Goal: Task Accomplishment & Management: Use online tool/utility

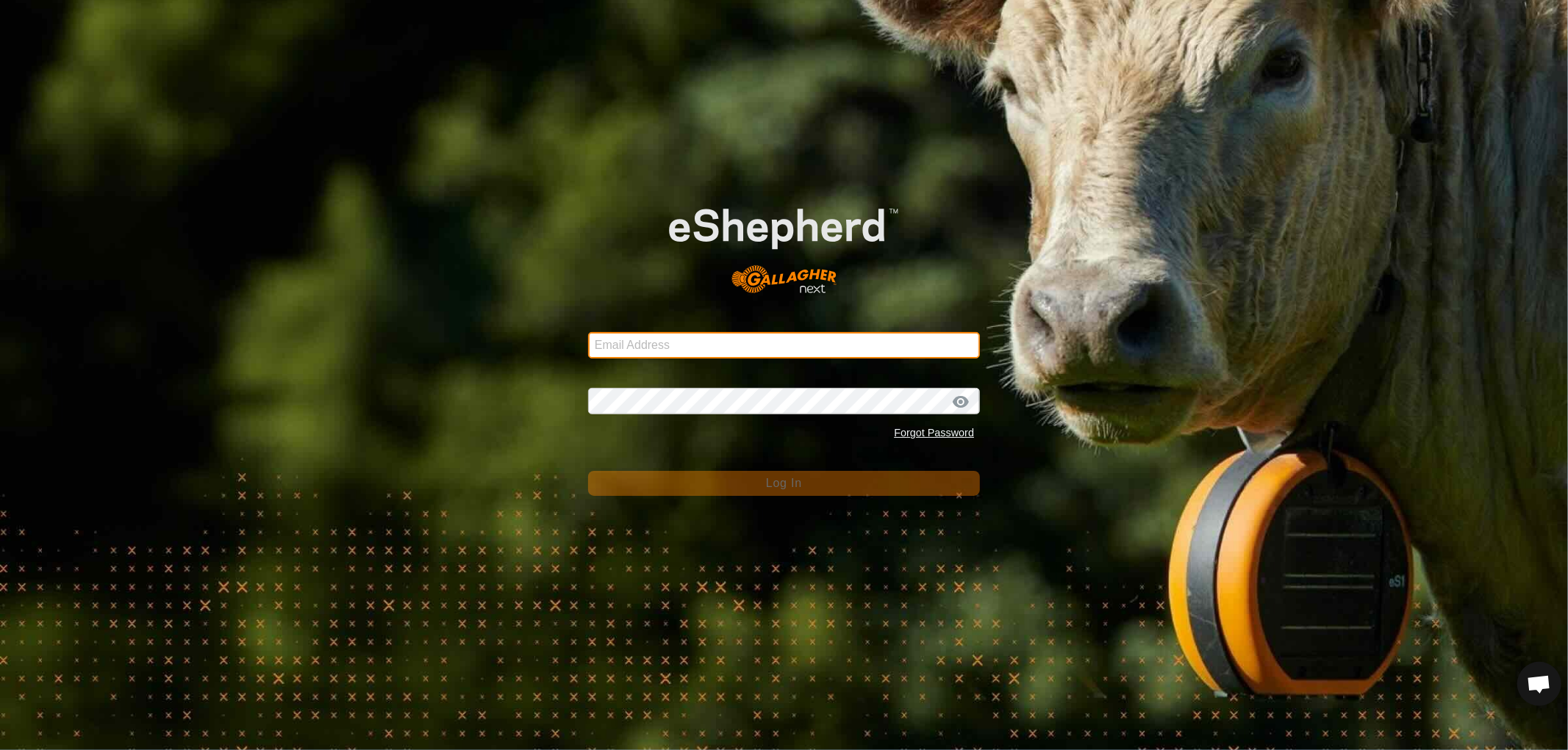
drag, startPoint x: 612, startPoint y: 353, endPoint x: 636, endPoint y: 357, distance: 24.3
click at [612, 353] on input "Email Address" at bounding box center [784, 345] width 392 height 27
type input "[EMAIL_ADDRESS][DOMAIN_NAME]"
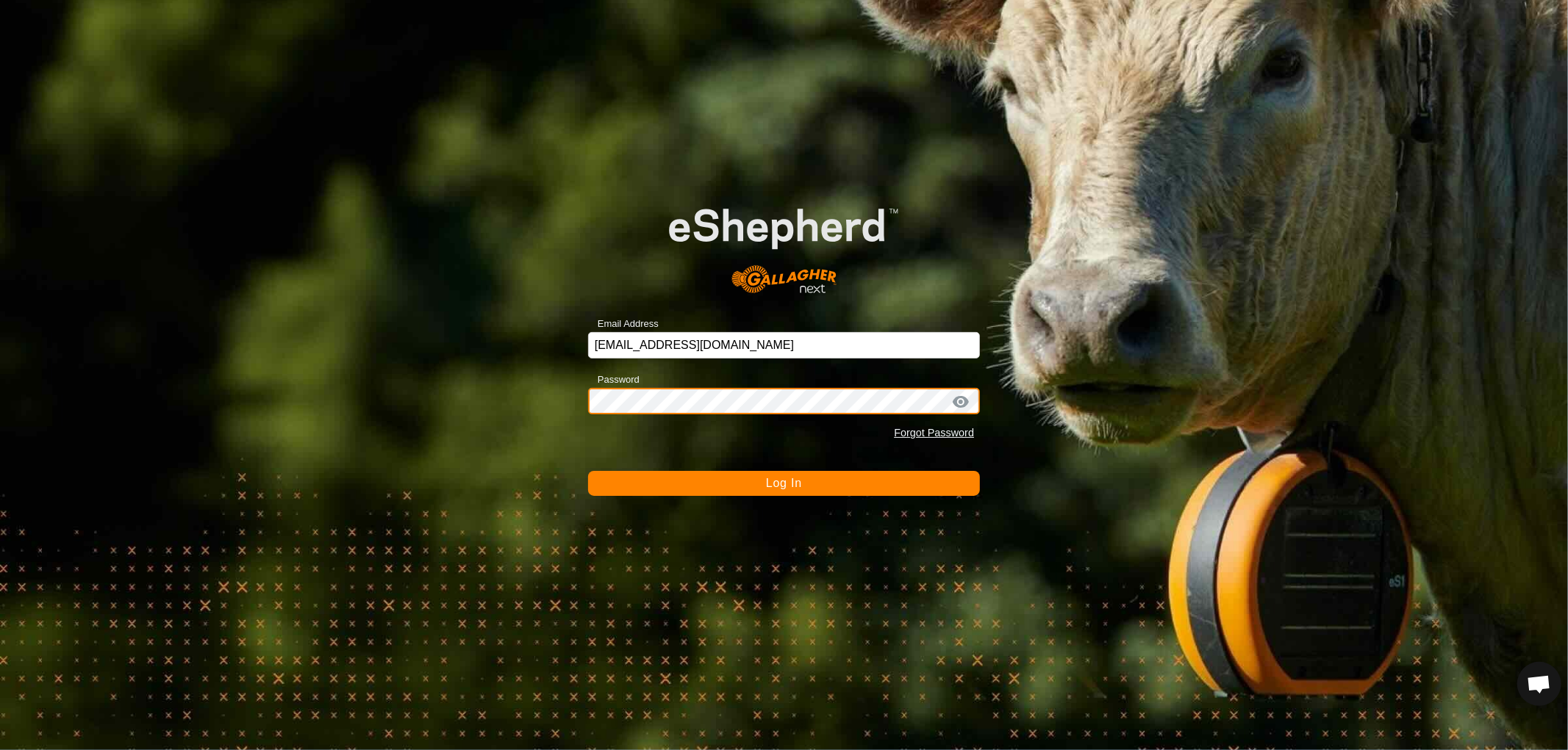
click at [588, 471] on button "Log In" at bounding box center [784, 483] width 392 height 25
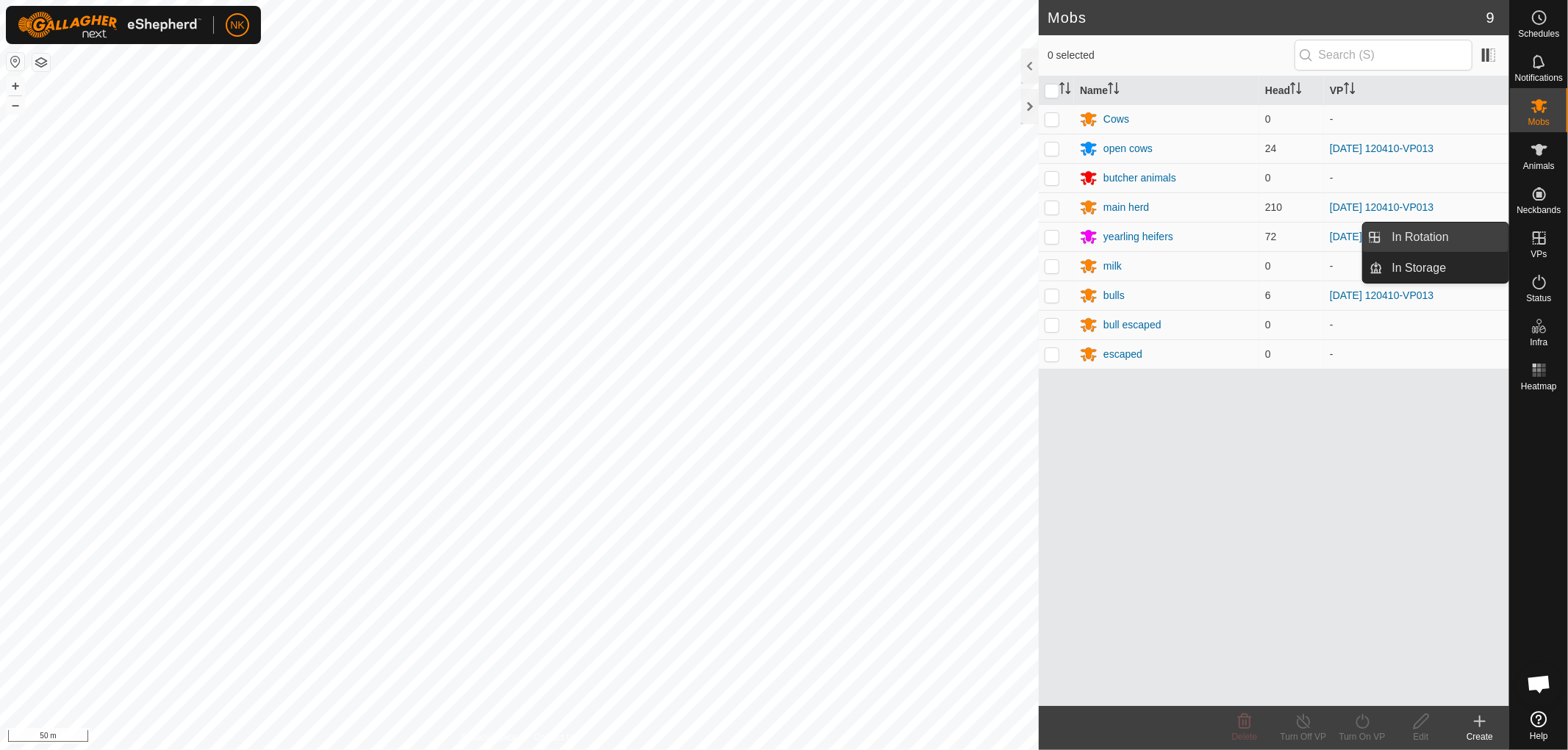
click at [1421, 231] on link "In Rotation" at bounding box center [1446, 237] width 126 height 29
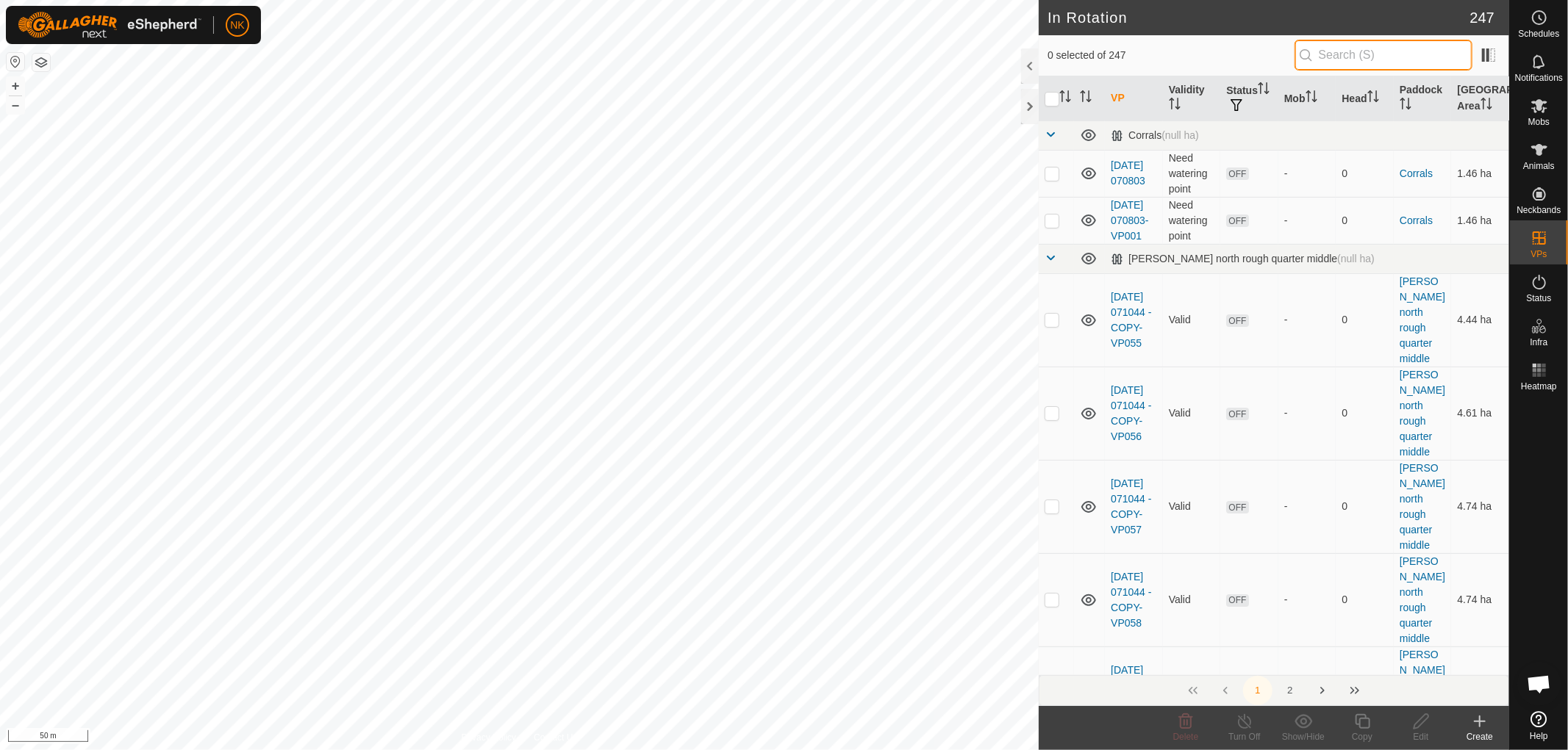
click at [1381, 40] on input "text" at bounding box center [1383, 55] width 178 height 31
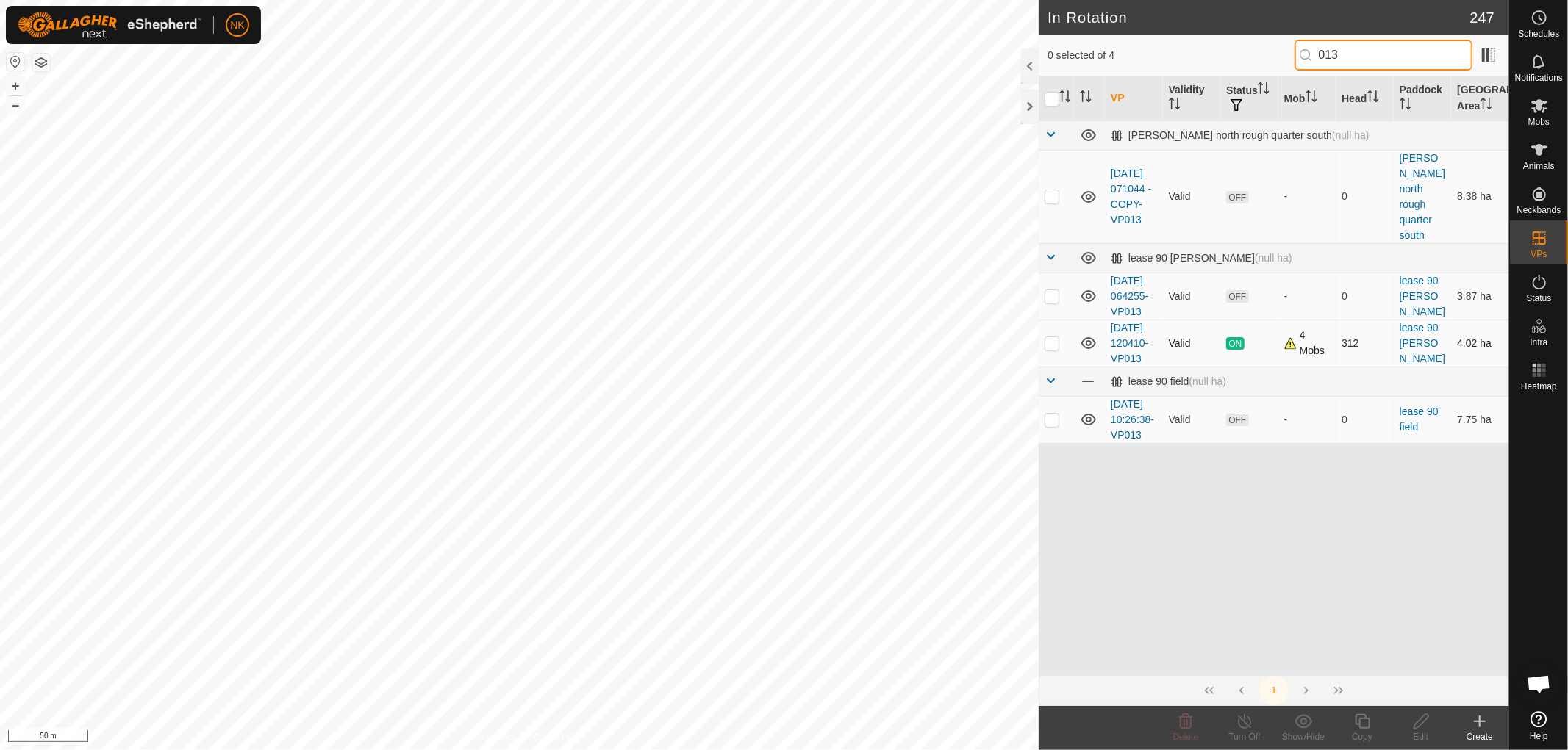
type input "013"
click at [1052, 349] on p-checkbox at bounding box center [1051, 343] width 15 height 12
checkbox input "true"
click at [1356, 723] on icon at bounding box center [1362, 721] width 15 height 15
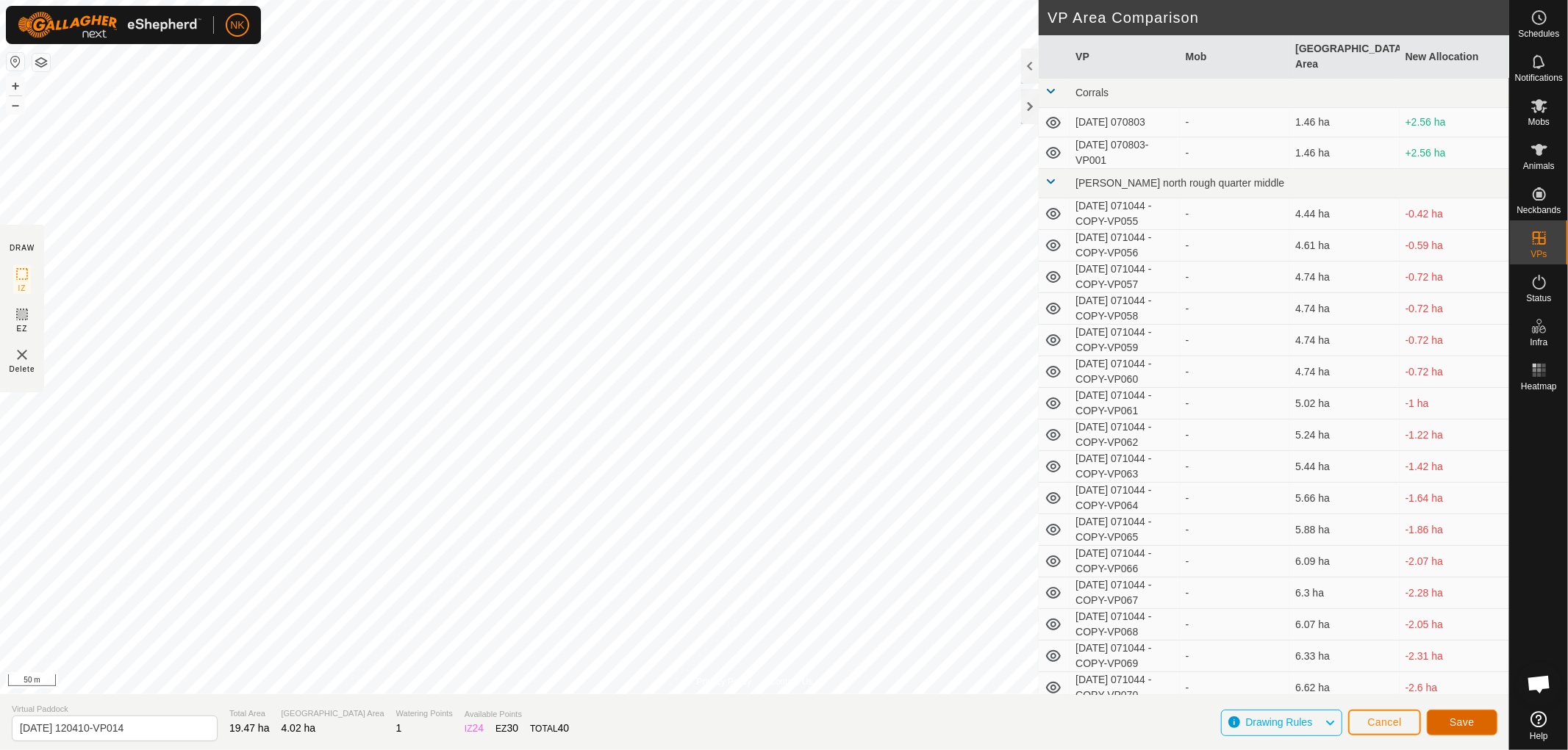
click at [1481, 724] on button "Save" at bounding box center [1462, 722] width 71 height 26
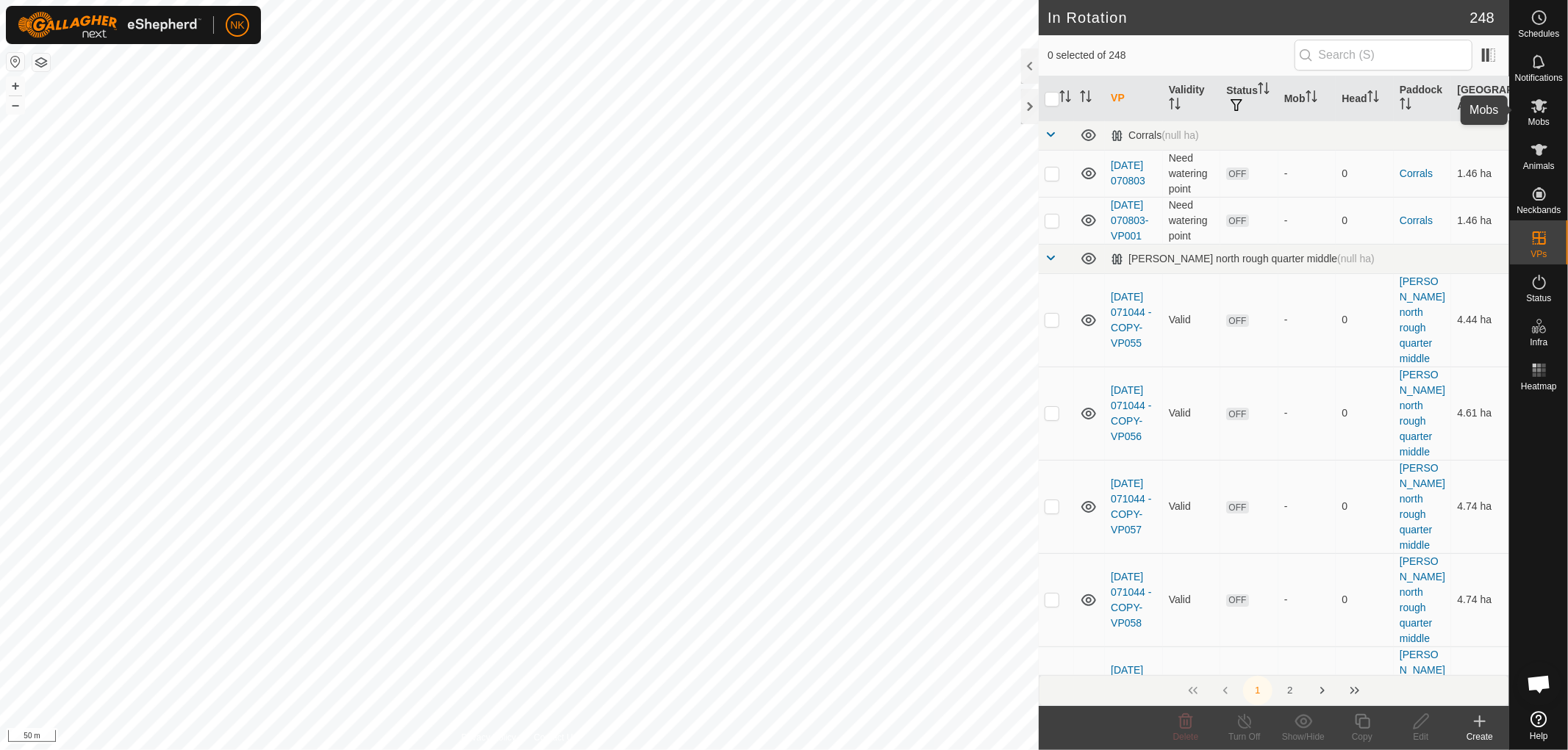
click at [1540, 116] on es-mob-svg-icon at bounding box center [1539, 105] width 27 height 23
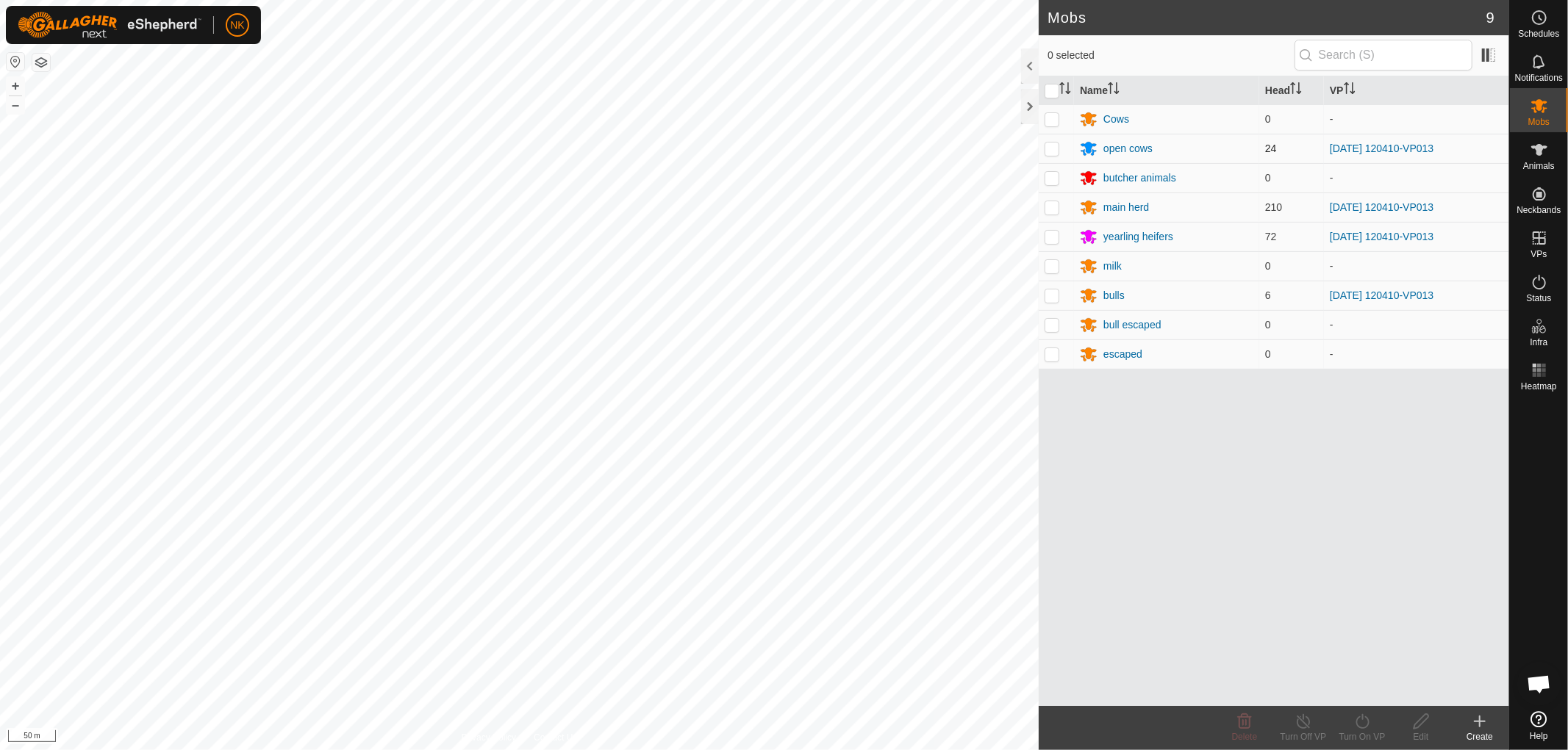
click at [1054, 148] on p-checkbox at bounding box center [1051, 148] width 15 height 12
checkbox input "true"
click at [1054, 203] on p-checkbox at bounding box center [1051, 208] width 15 height 12
checkbox input "true"
click at [1055, 241] on p-checkbox at bounding box center [1051, 237] width 15 height 12
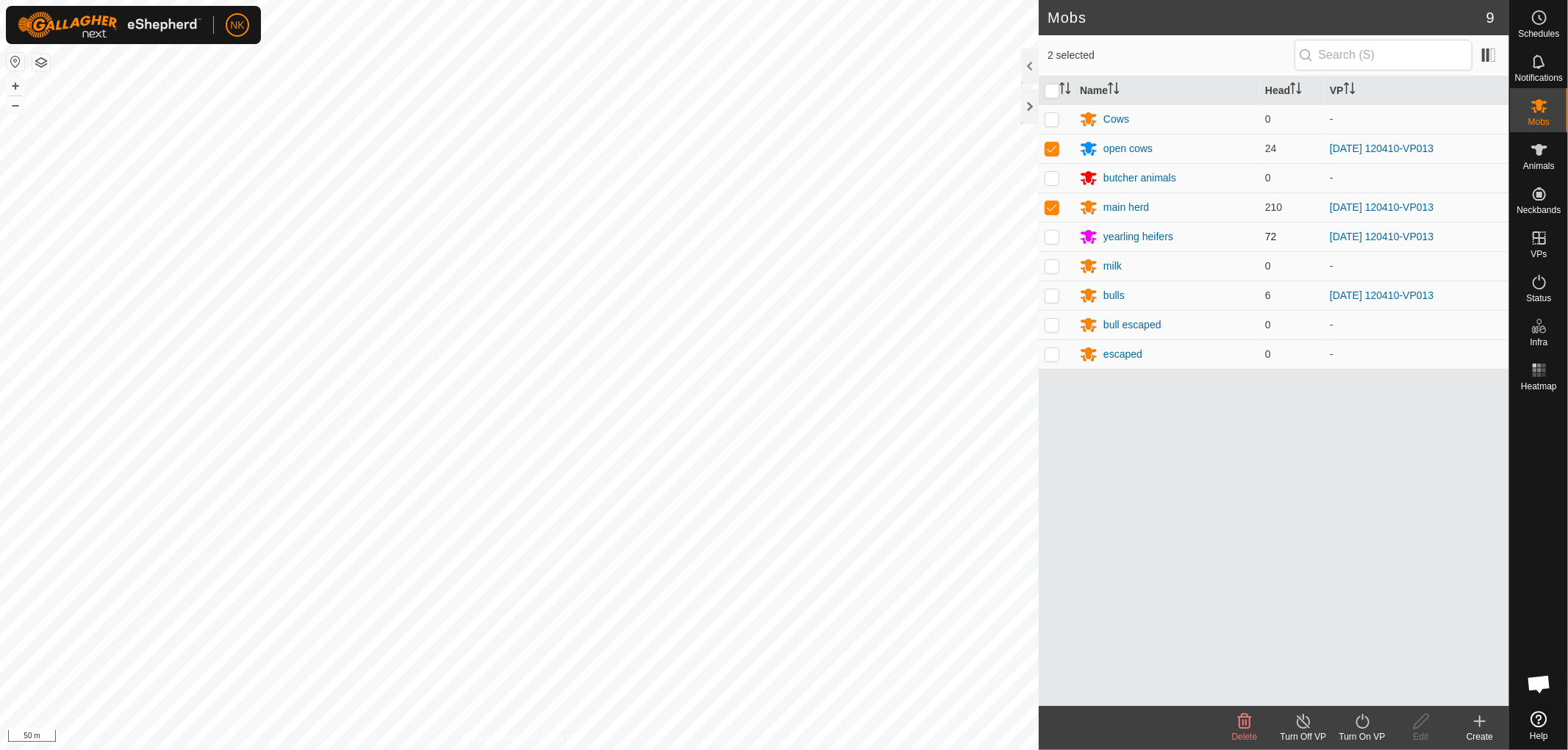
checkbox input "true"
click at [1055, 291] on p-checkbox at bounding box center [1051, 296] width 15 height 12
checkbox input "true"
click at [1360, 714] on div "Turn On VP" at bounding box center [1362, 728] width 59 height 44
click at [1352, 674] on link "Now" at bounding box center [1406, 689] width 146 height 29
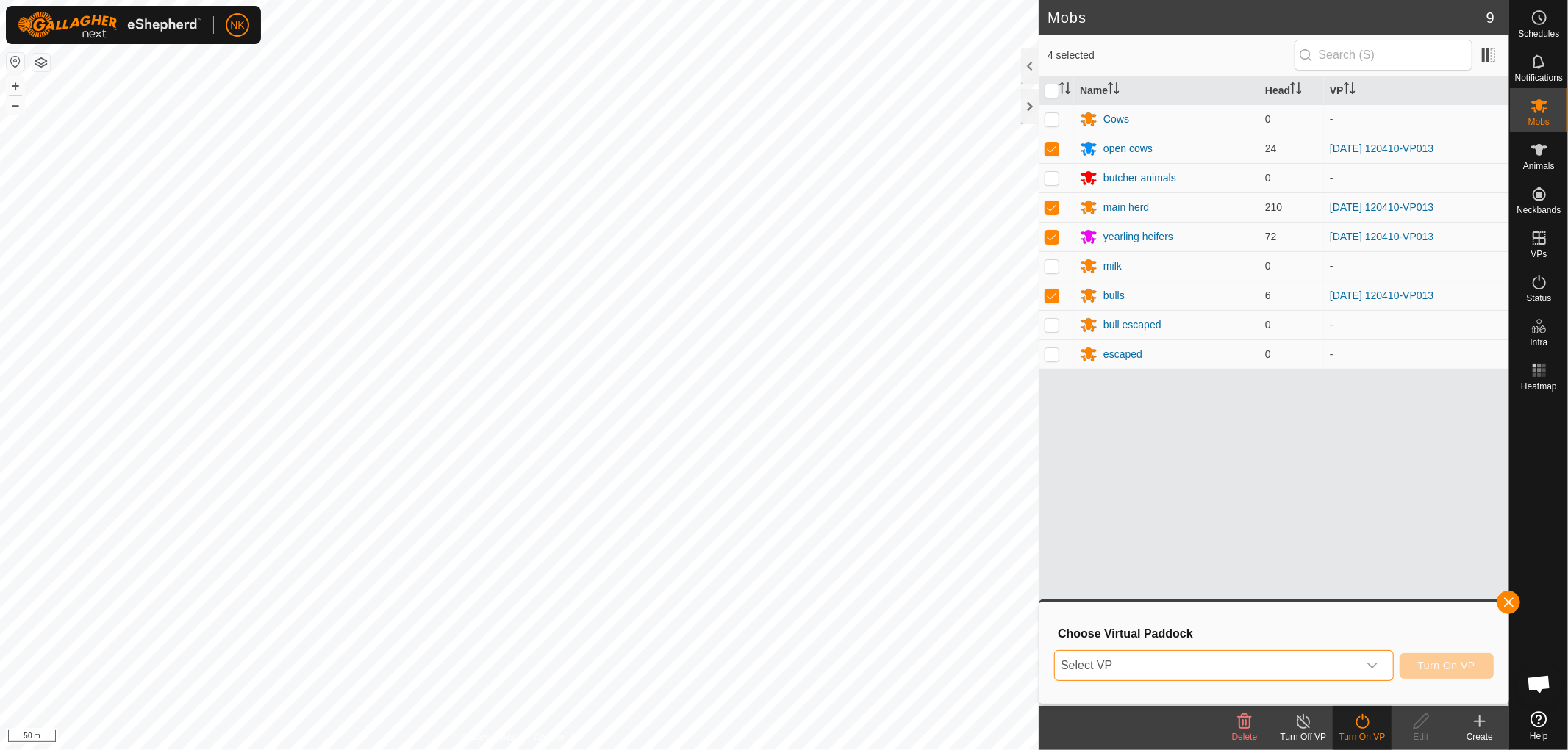
click at [1282, 670] on span "Select VP" at bounding box center [1206, 666] width 303 height 29
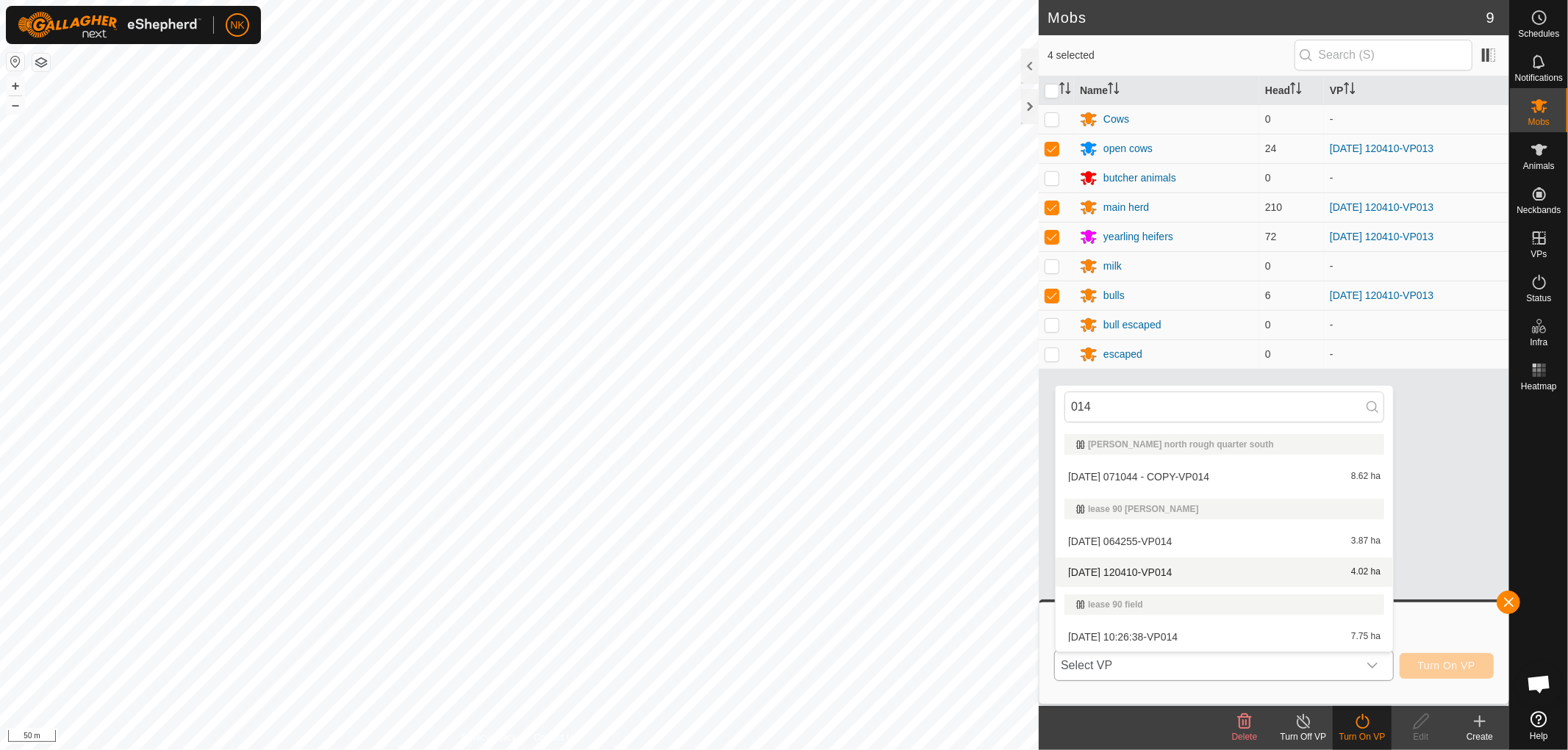
type input "014"
click at [1151, 573] on li "[DATE] 120410-VP014 4.02 ha" at bounding box center [1224, 572] width 337 height 29
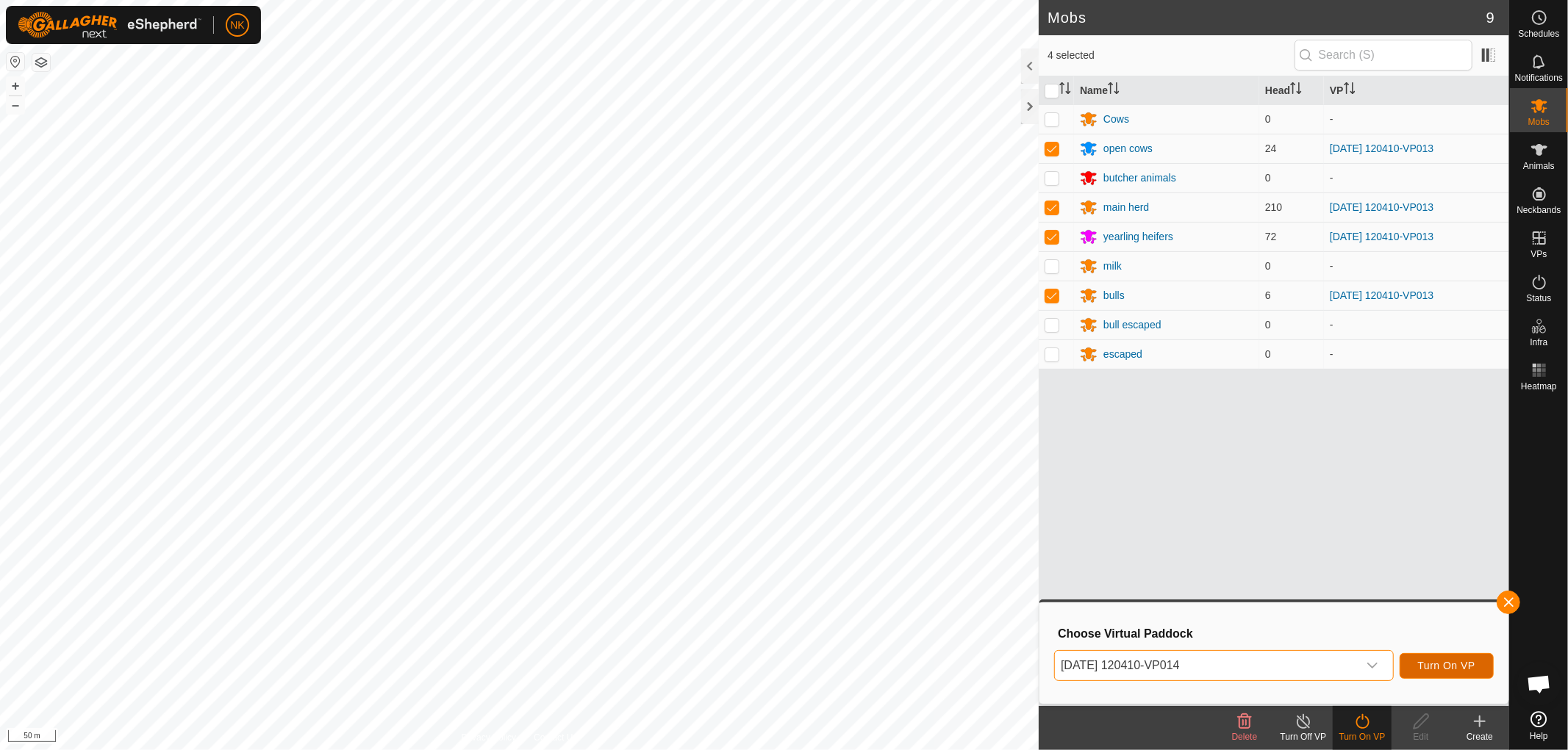
click at [1459, 672] on button "Turn On VP" at bounding box center [1446, 666] width 94 height 26
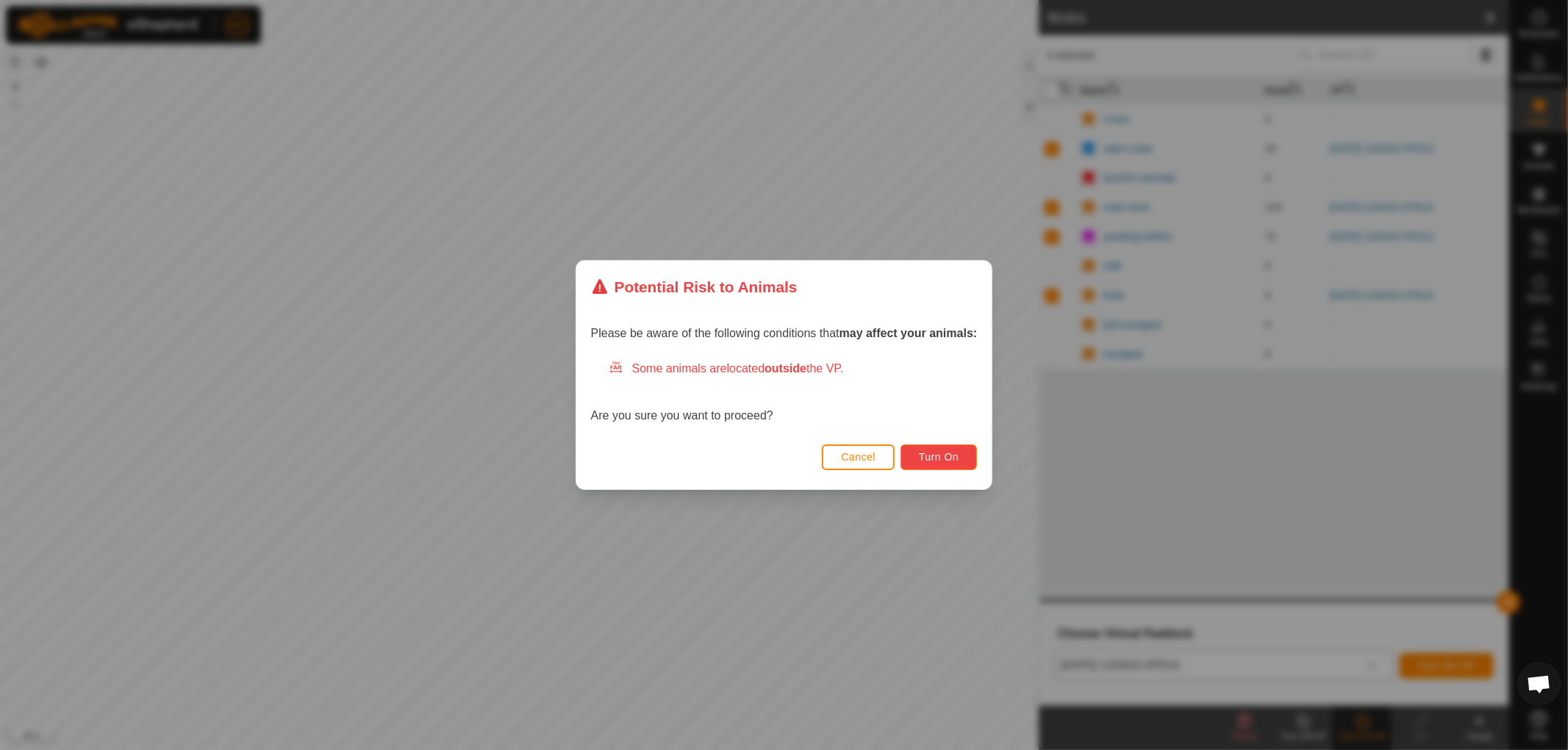
click at [941, 454] on span "Turn On" at bounding box center [938, 457] width 40 height 12
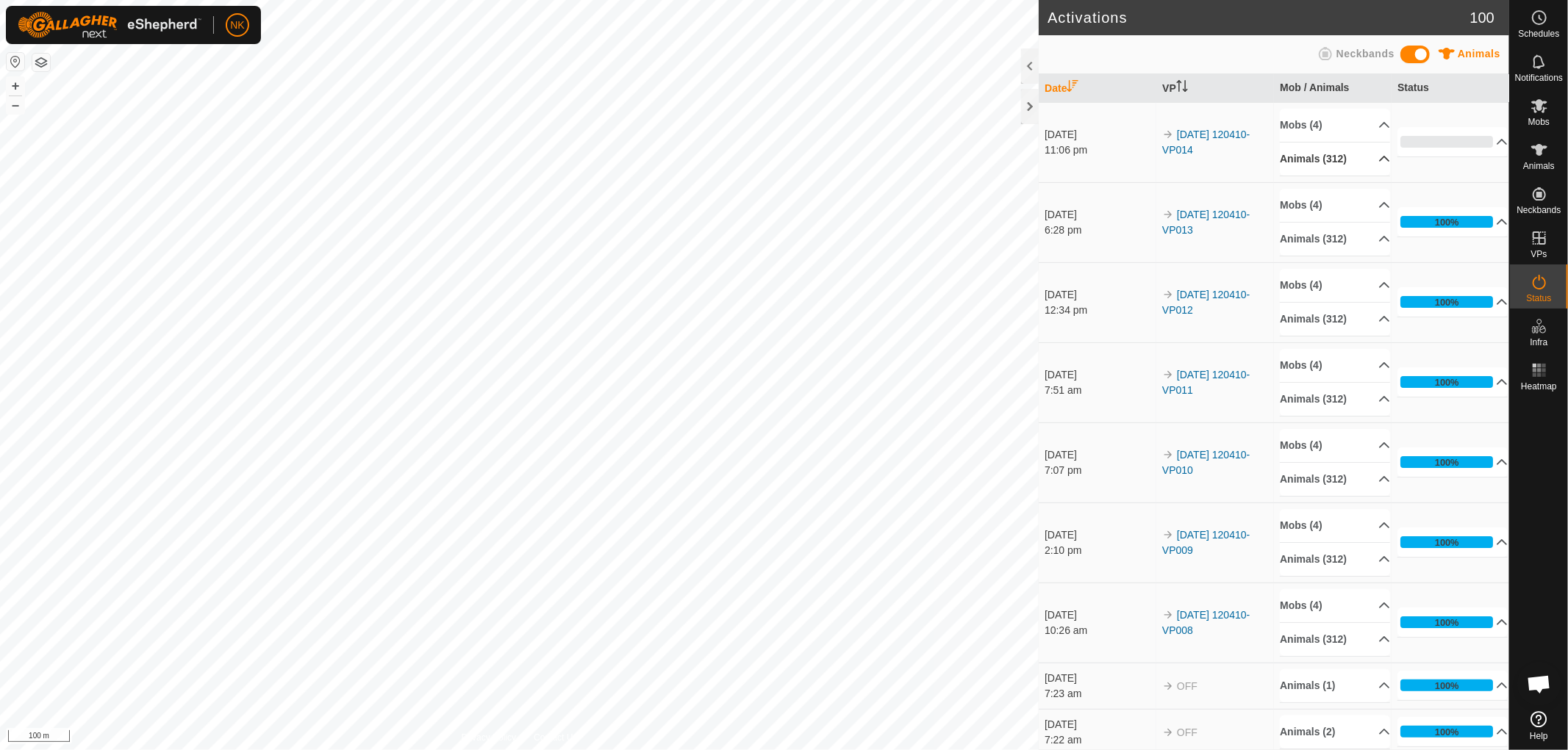
click at [1312, 159] on p-accordion-header "Animals (312)" at bounding box center [1335, 159] width 110 height 33
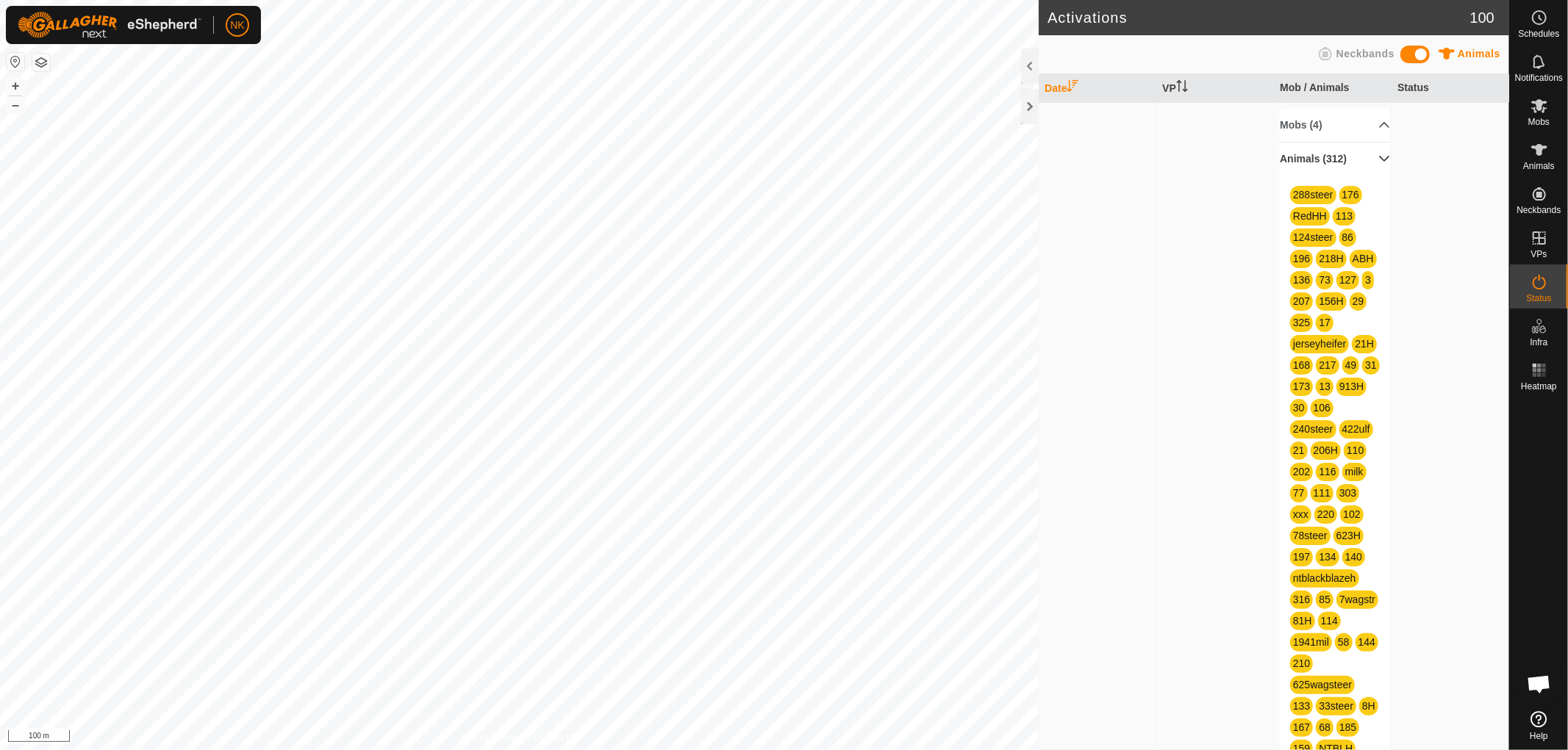
click at [1312, 159] on p-accordion-header "Animals (312)" at bounding box center [1335, 159] width 110 height 33
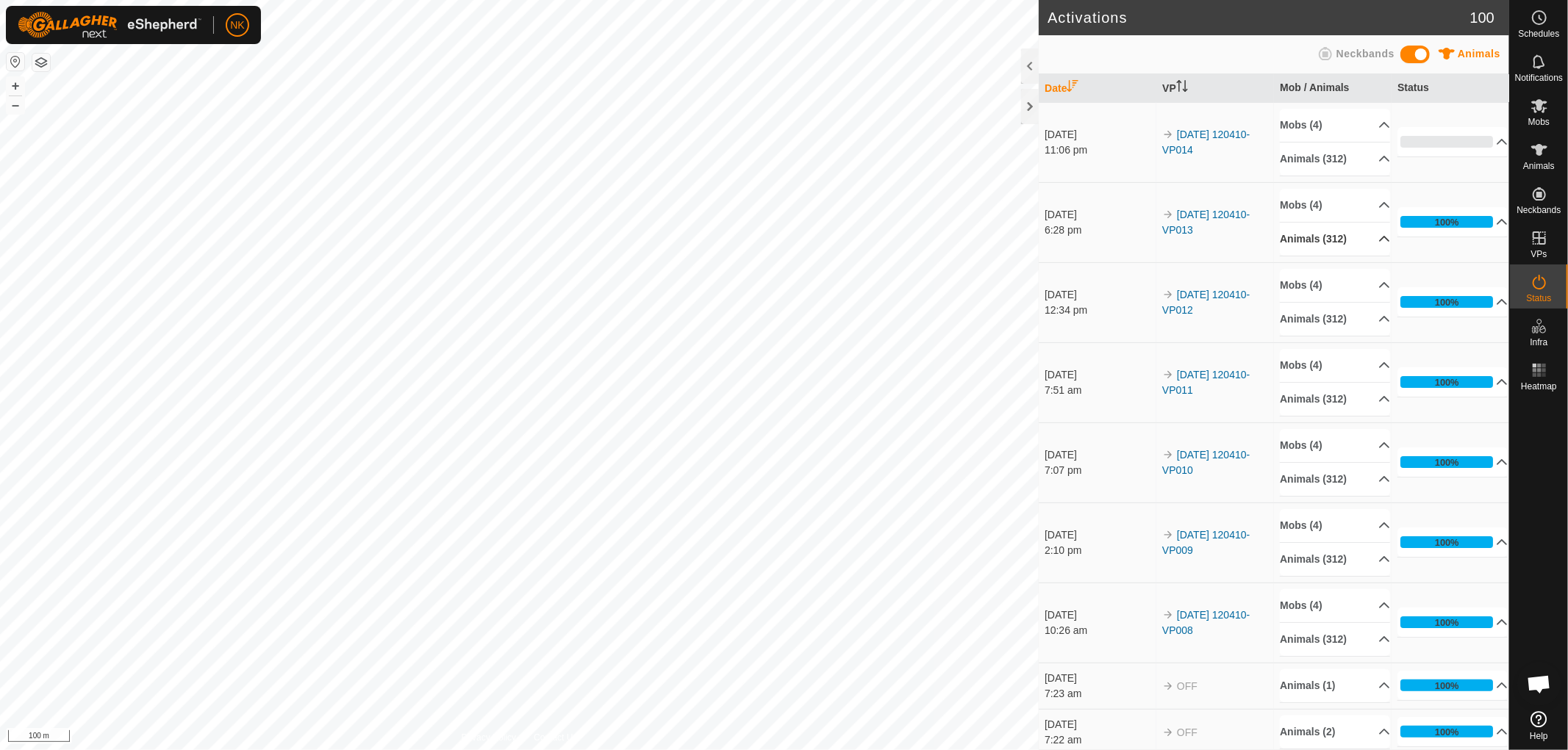
click at [1322, 238] on p-accordion-header "Animals (312)" at bounding box center [1335, 239] width 110 height 33
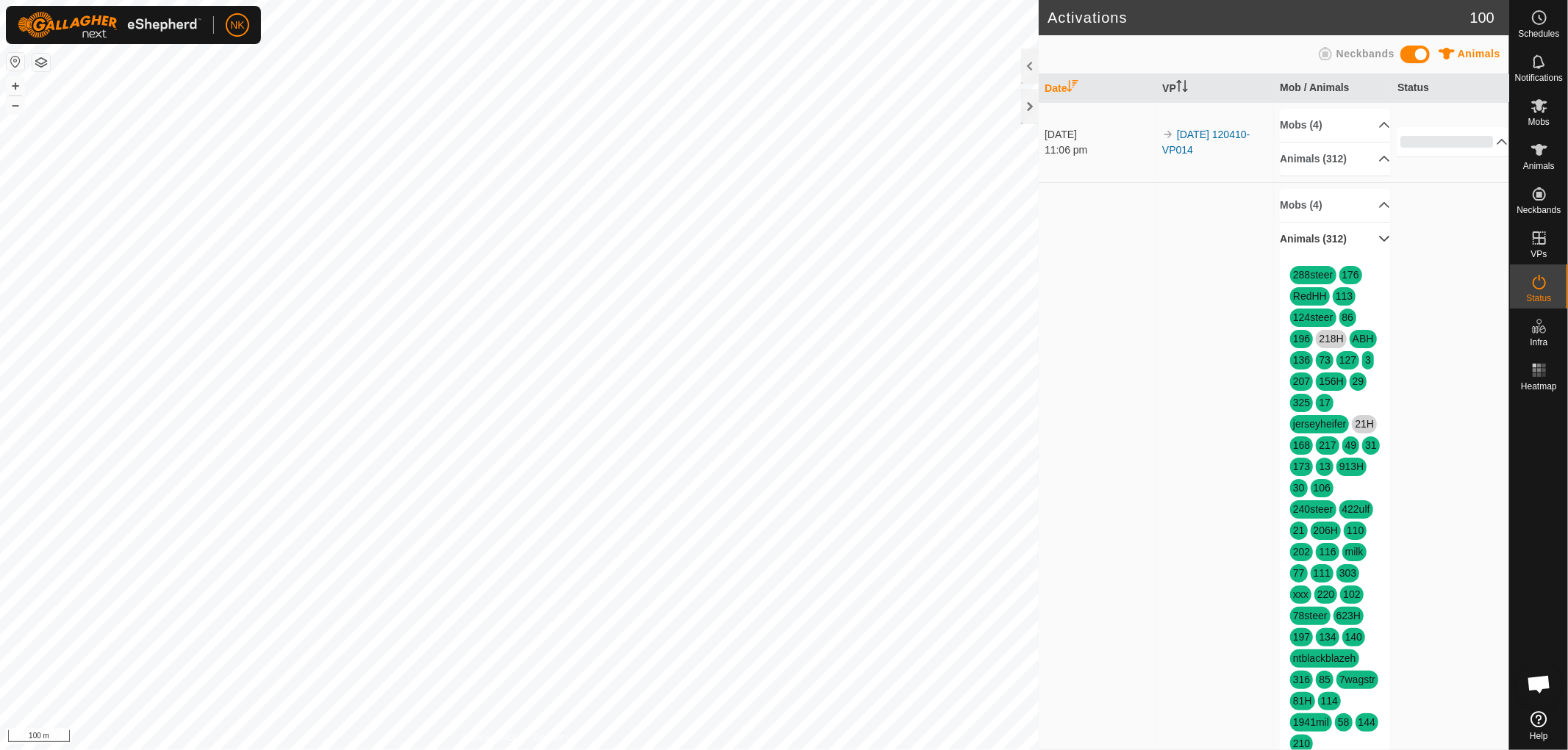
click at [1322, 238] on p-accordion-header "Animals (312)" at bounding box center [1335, 239] width 110 height 33
